Goal: Navigation & Orientation: Find specific page/section

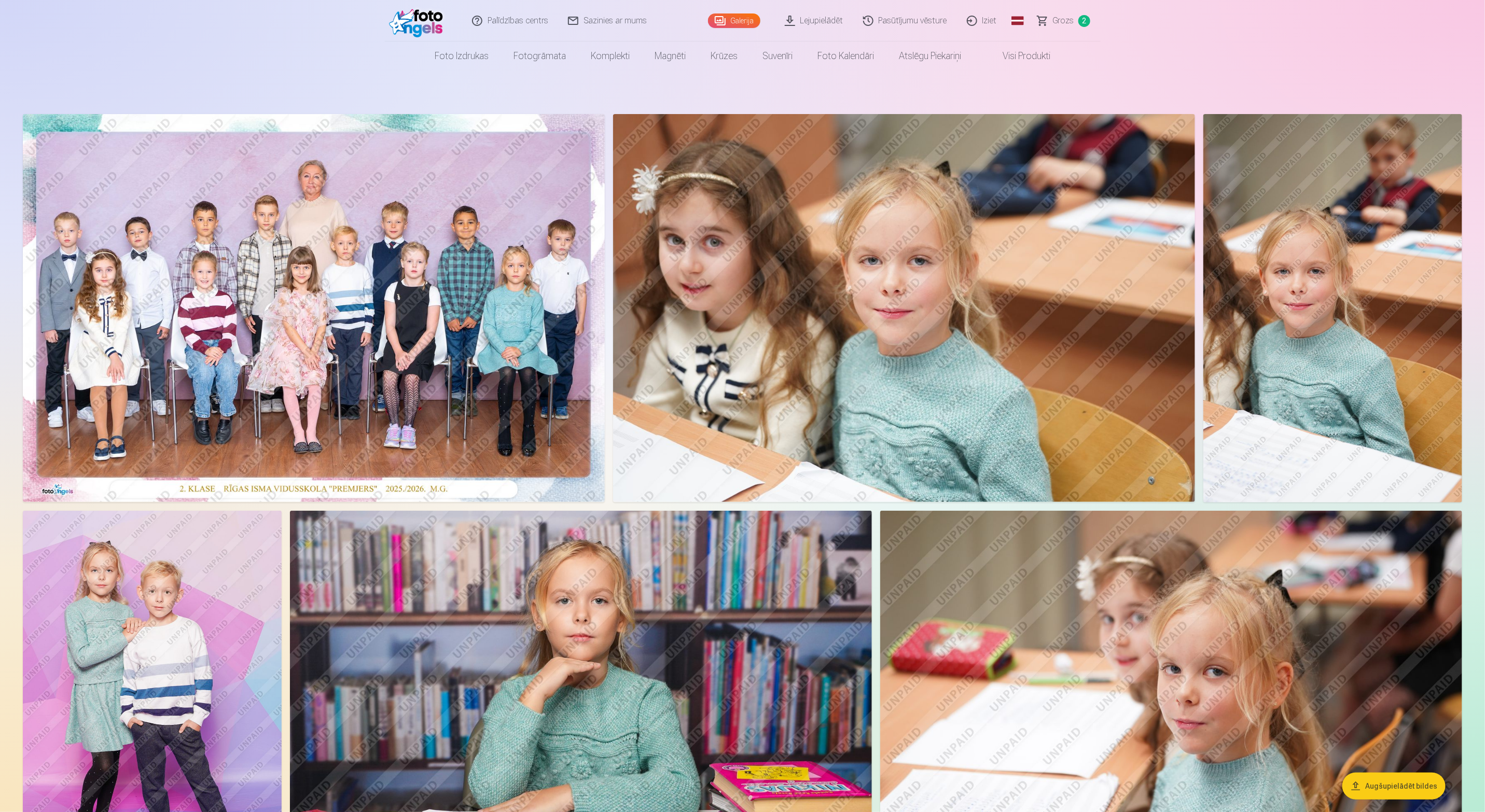
click at [1052, 21] on link "Grozs 2" at bounding box center [1063, 21] width 73 height 42
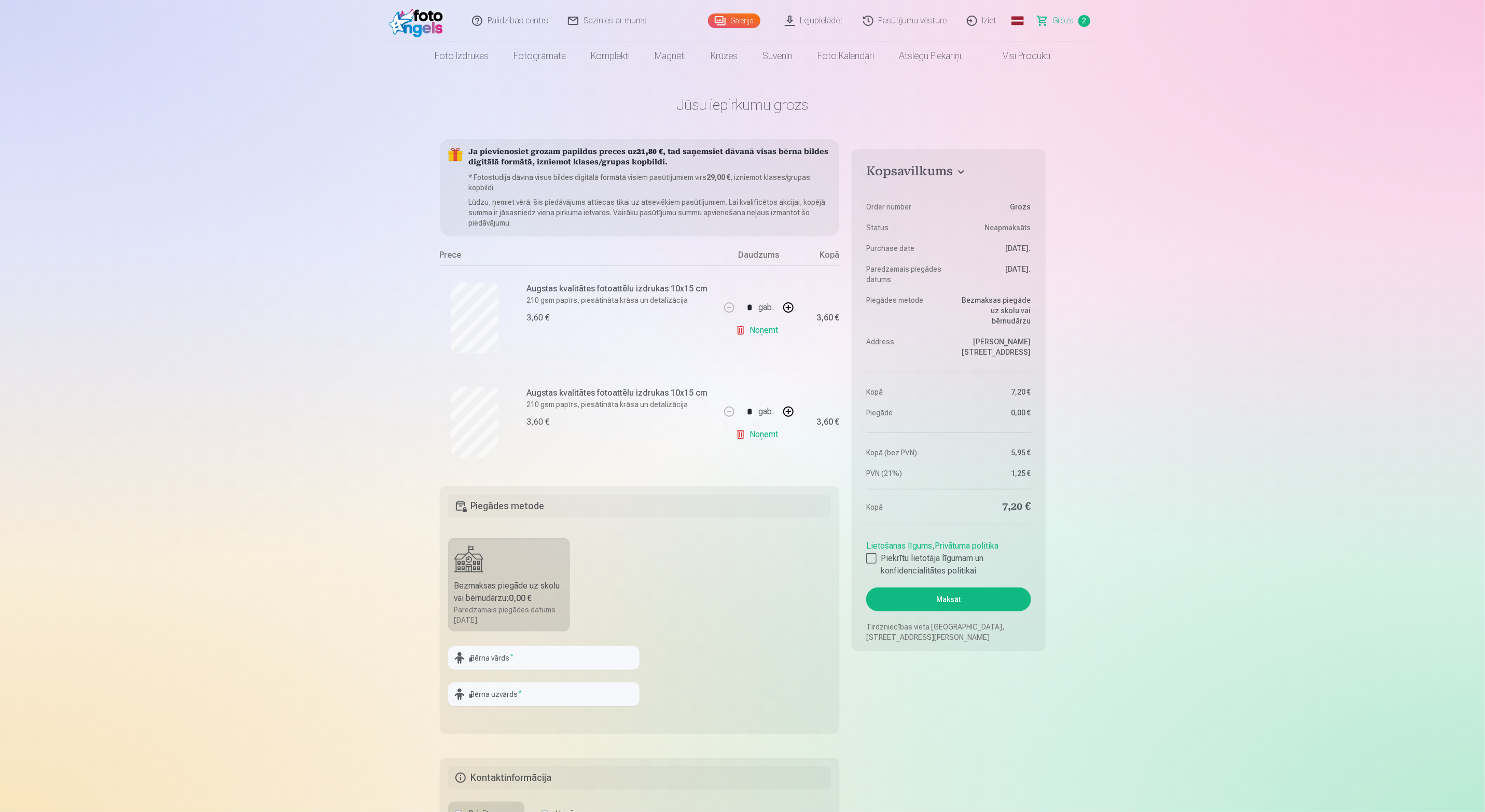
click at [769, 438] on link "Noņemt" at bounding box center [758, 434] width 47 height 21
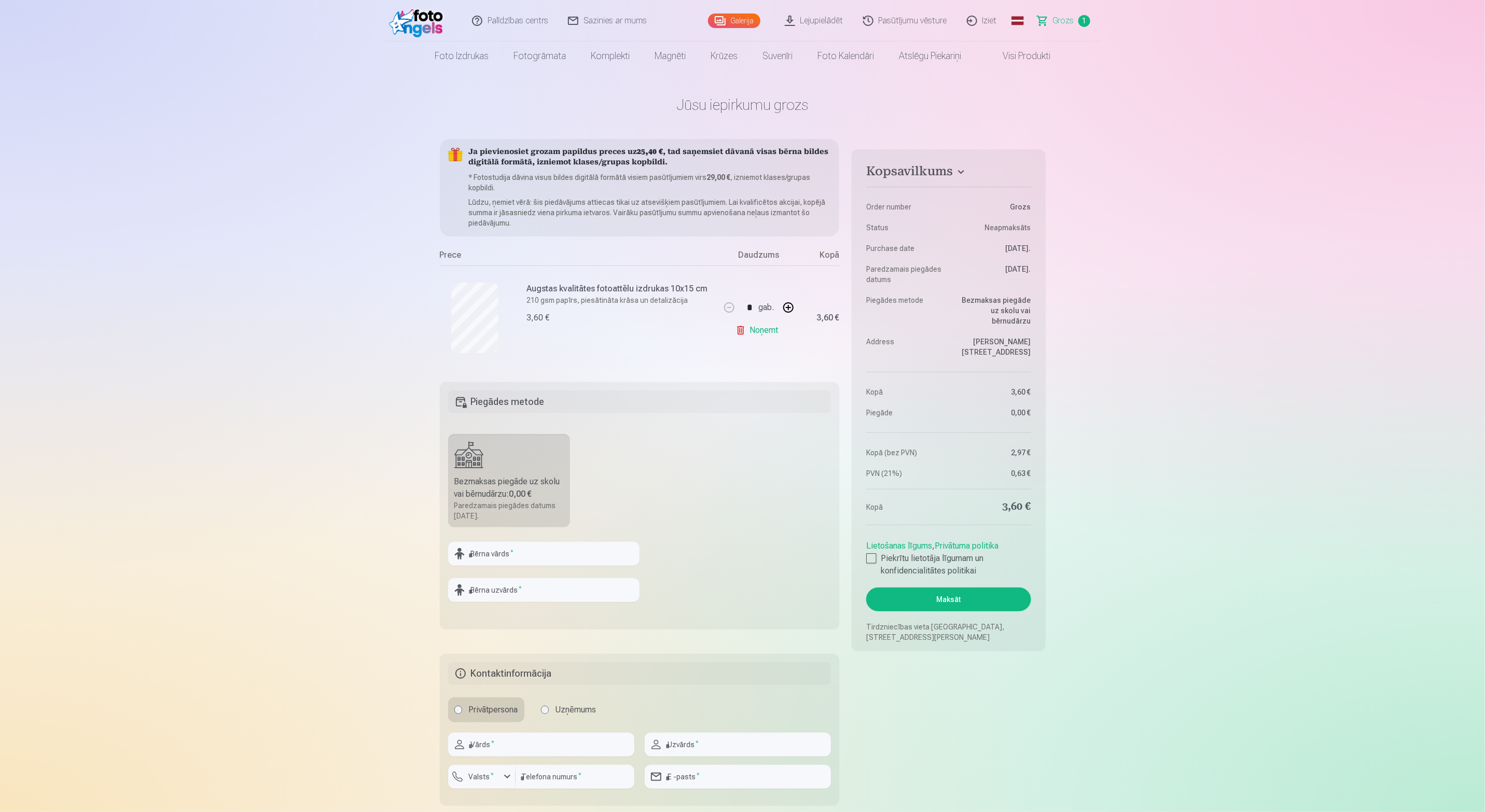
click at [833, 15] on link "Lejupielādēt" at bounding box center [814, 21] width 78 height 42
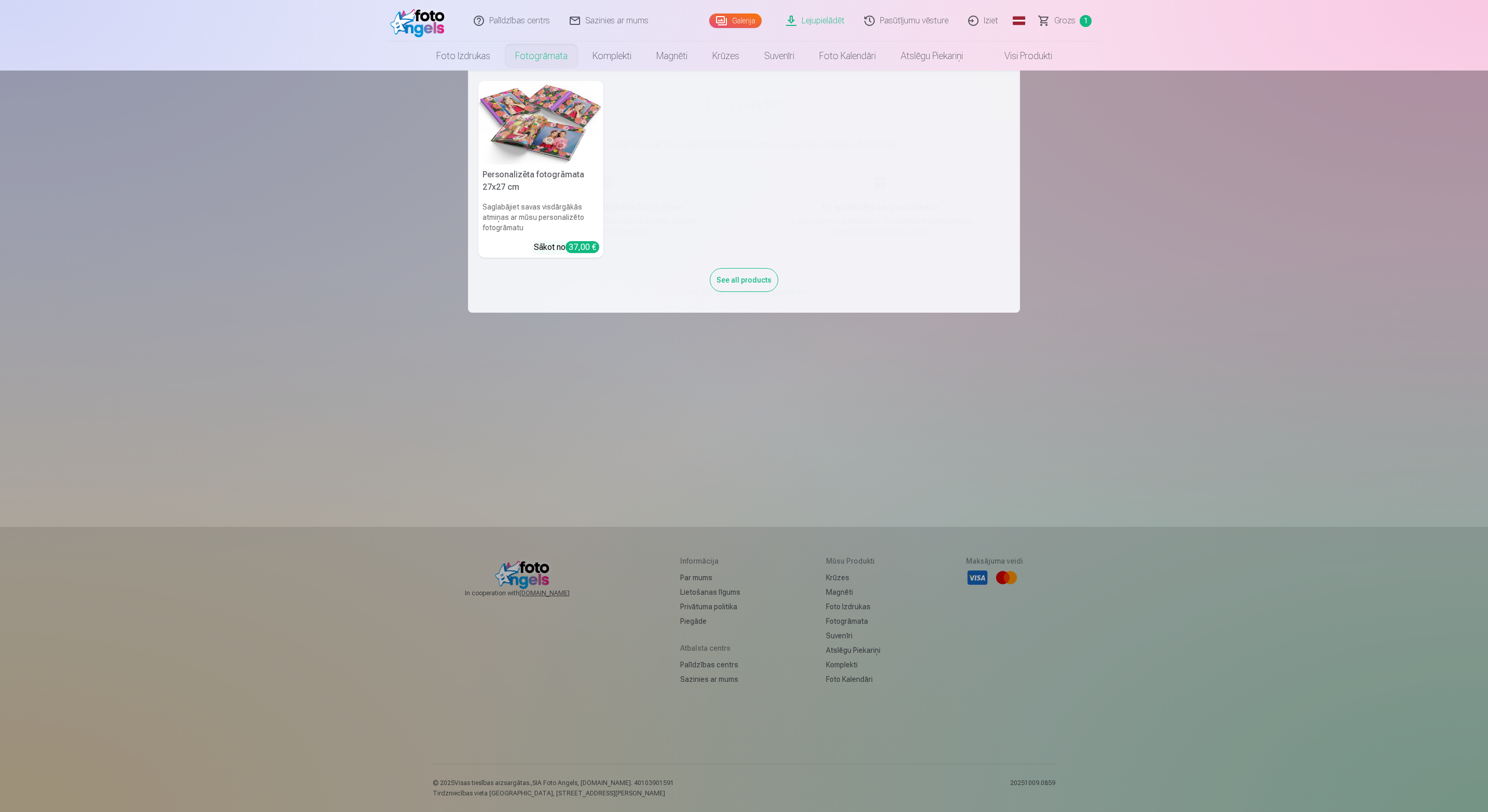
click at [526, 51] on link "Fotogrāmata" at bounding box center [541, 56] width 77 height 29
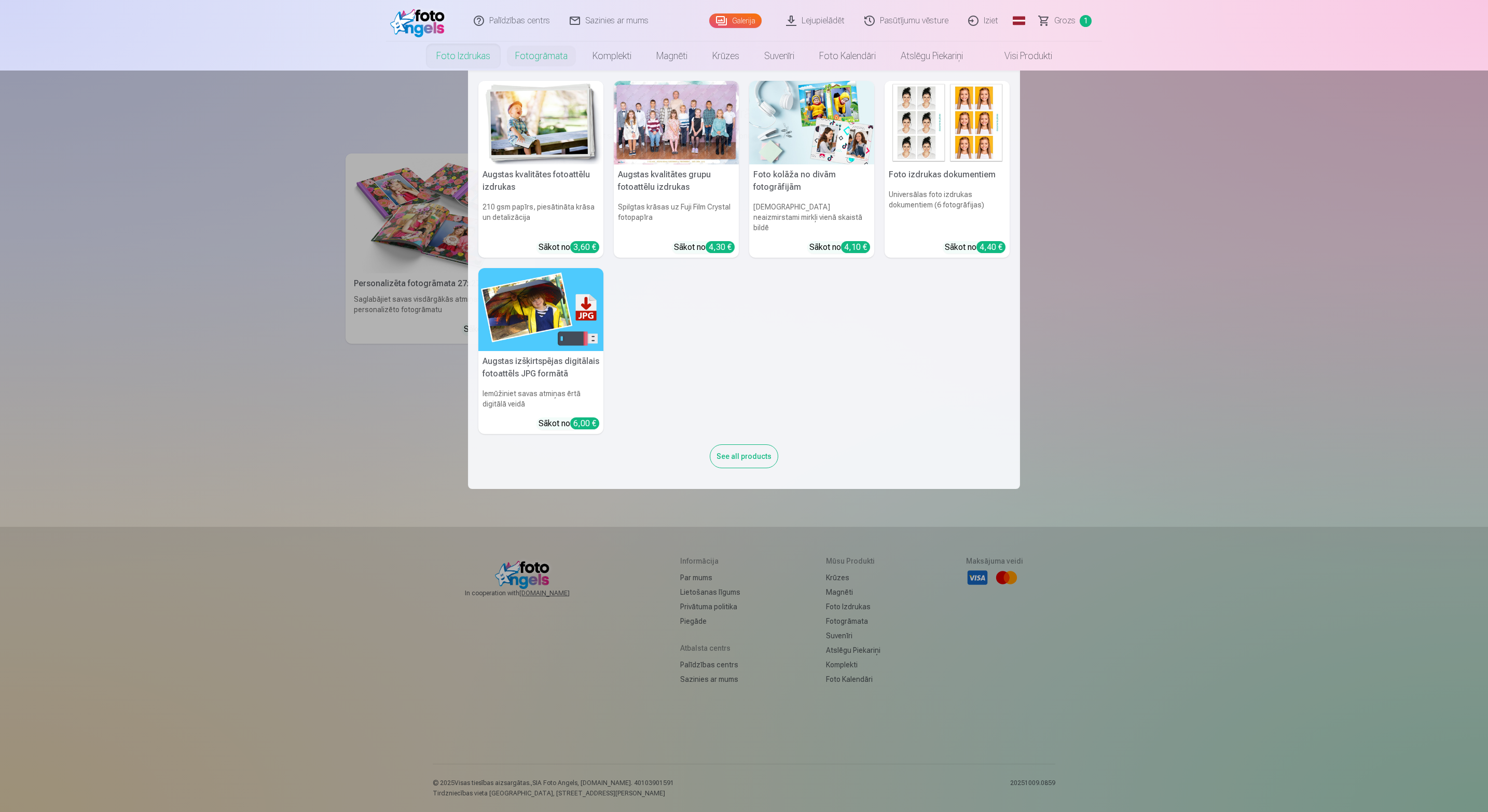
click at [466, 58] on link "Foto izdrukas" at bounding box center [463, 56] width 79 height 29
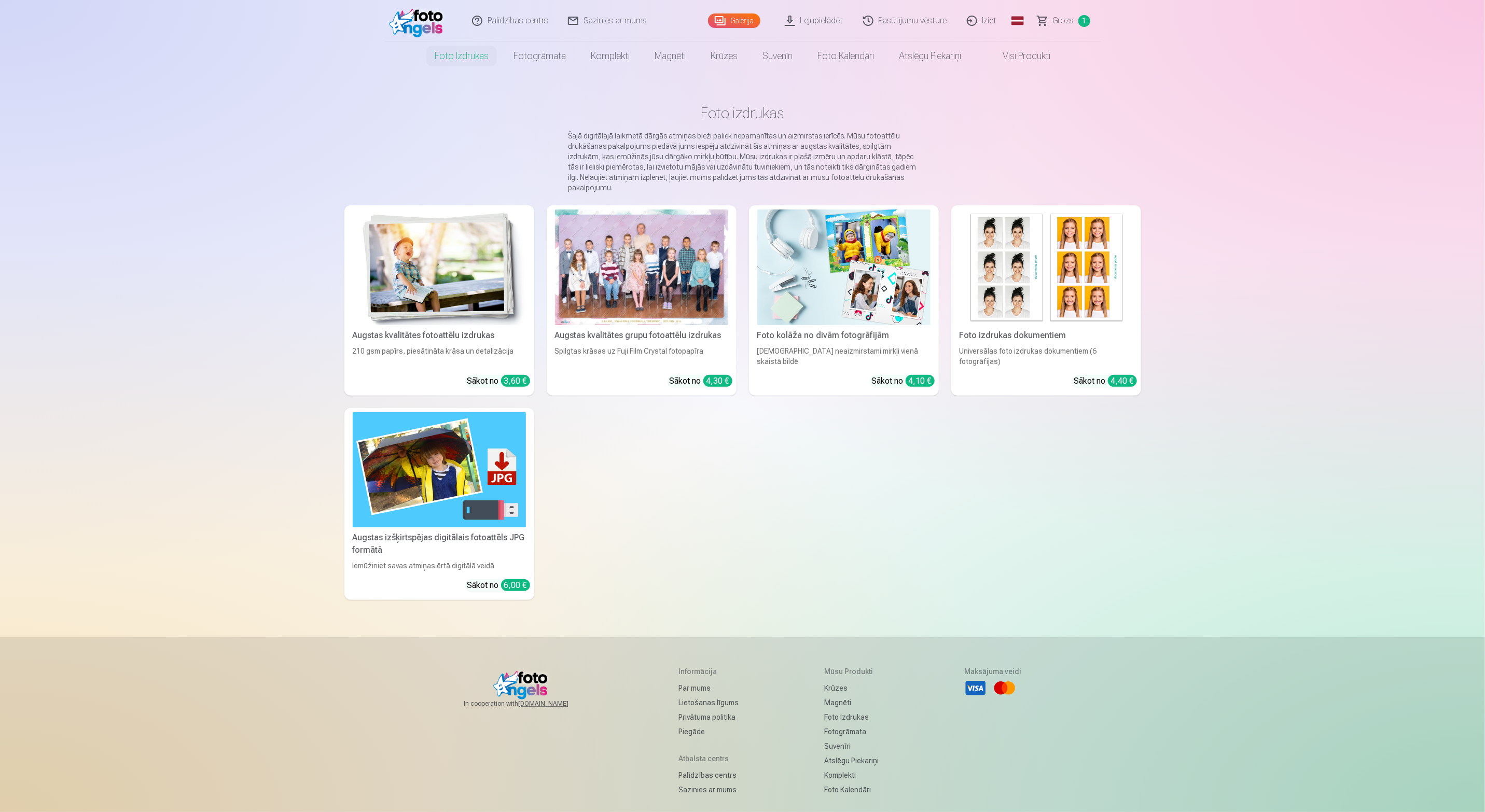
click at [746, 22] on link "Galerija" at bounding box center [735, 21] width 53 height 14
